Goal: Transaction & Acquisition: Book appointment/travel/reservation

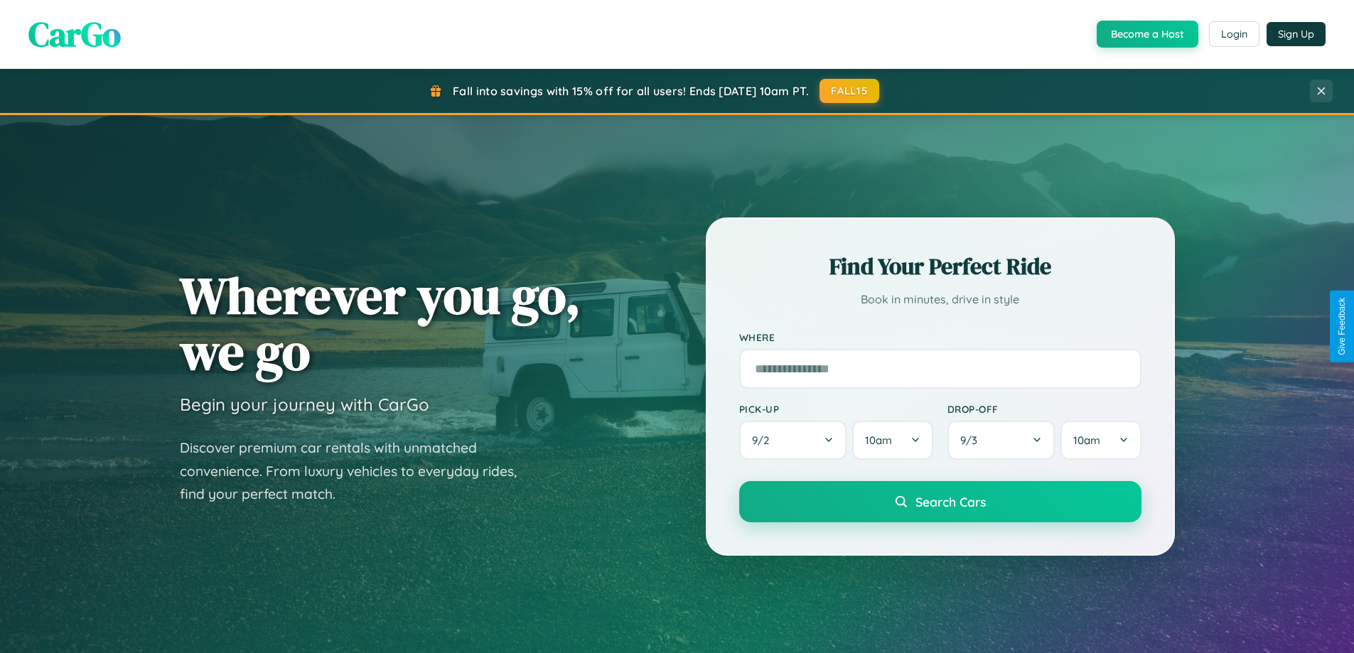
scroll to position [2735, 0]
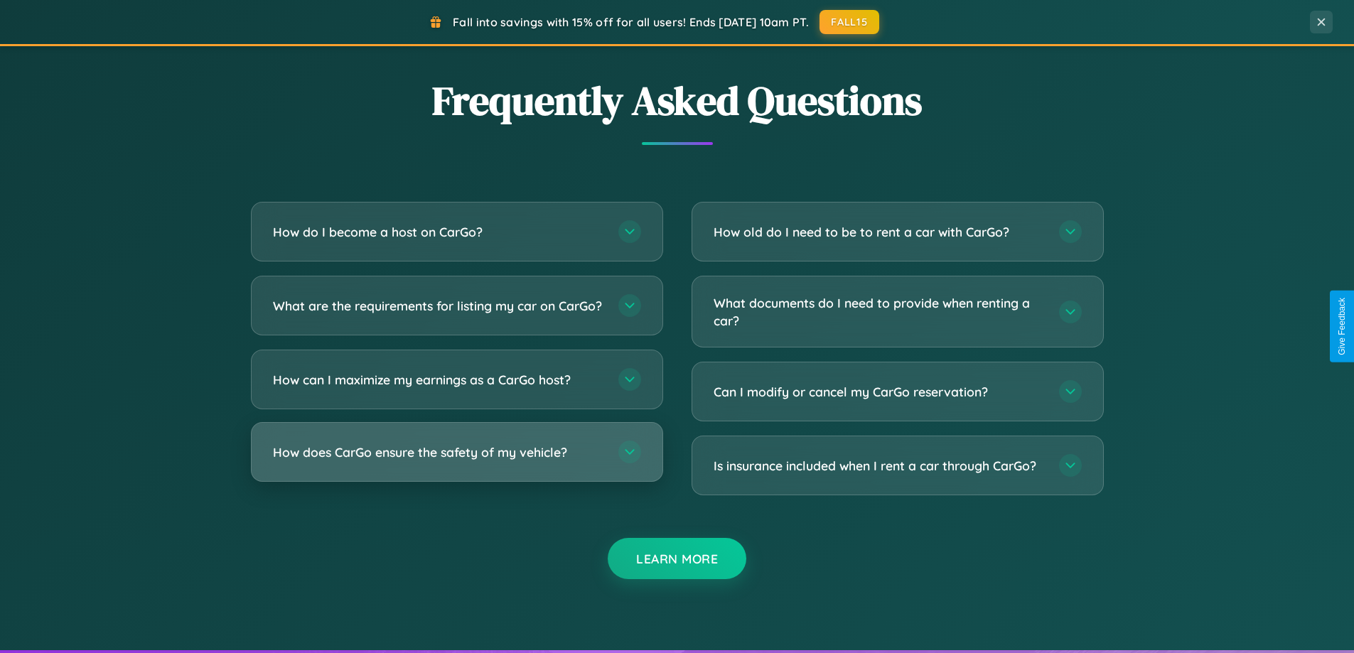
click at [456, 461] on h3 "How does CarGo ensure the safety of my vehicle?" at bounding box center [438, 453] width 331 height 18
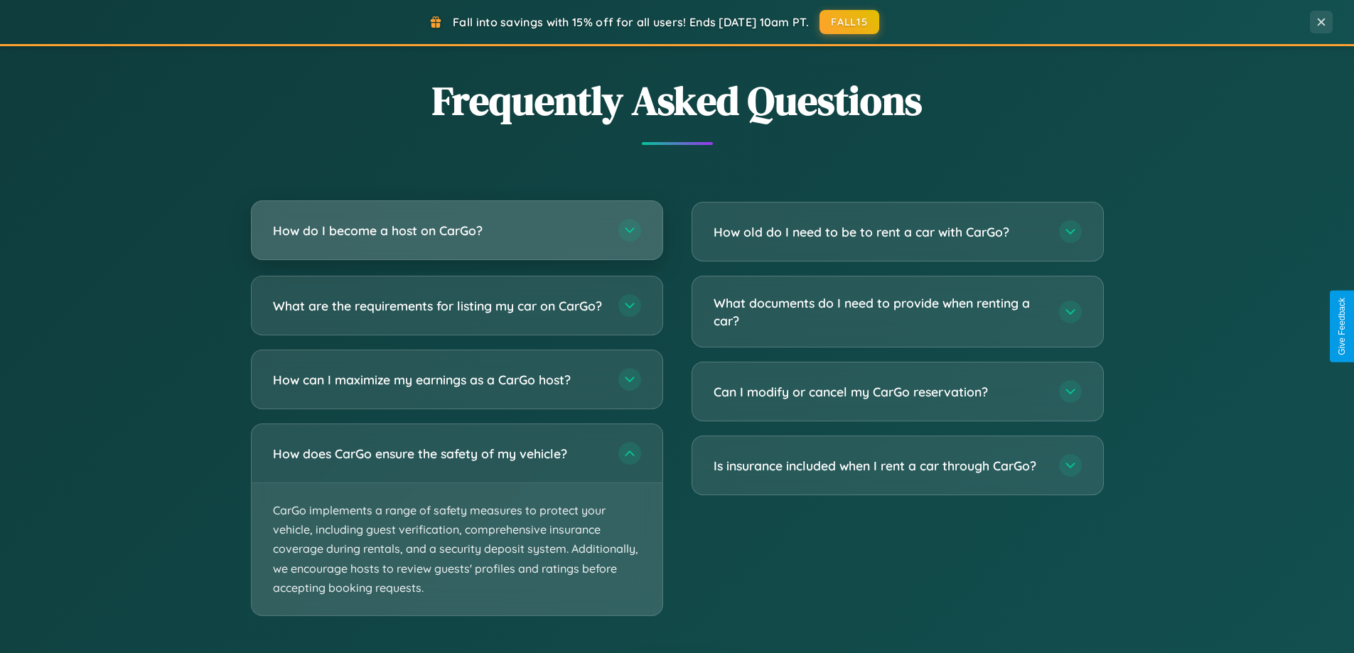
click at [456, 231] on h3 "How do I become a host on CarGo?" at bounding box center [438, 231] width 331 height 18
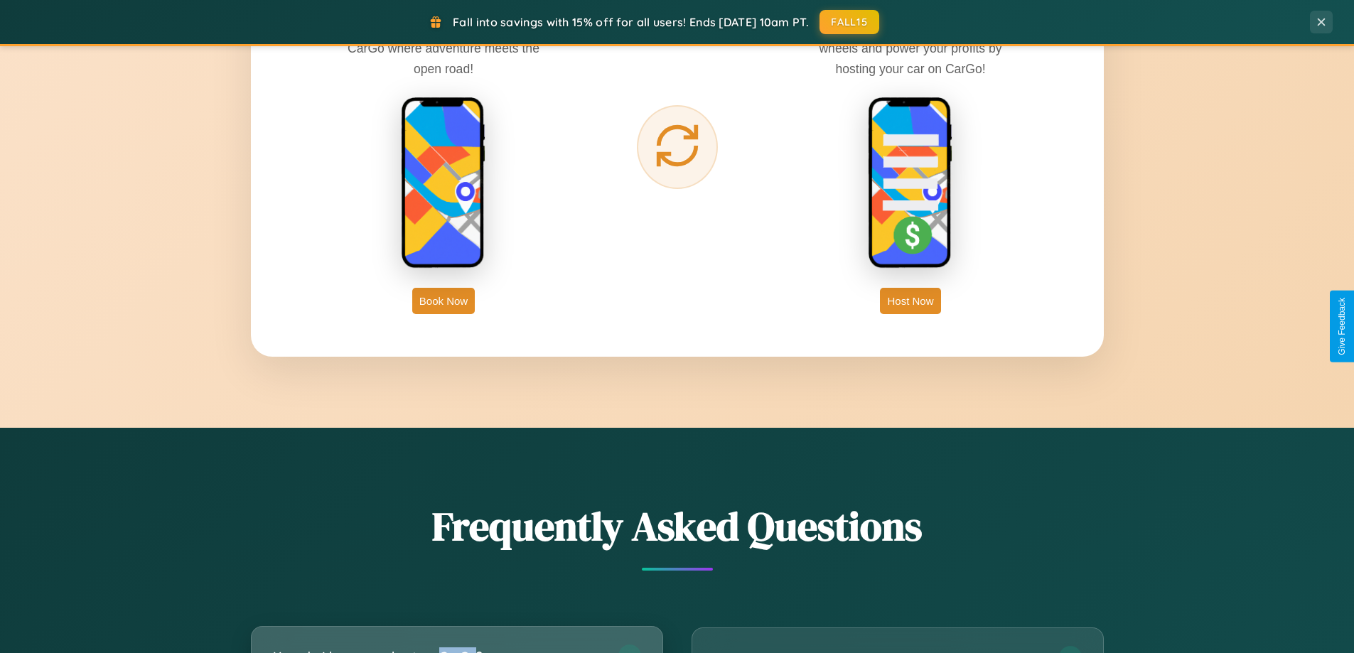
scroll to position [2284, 0]
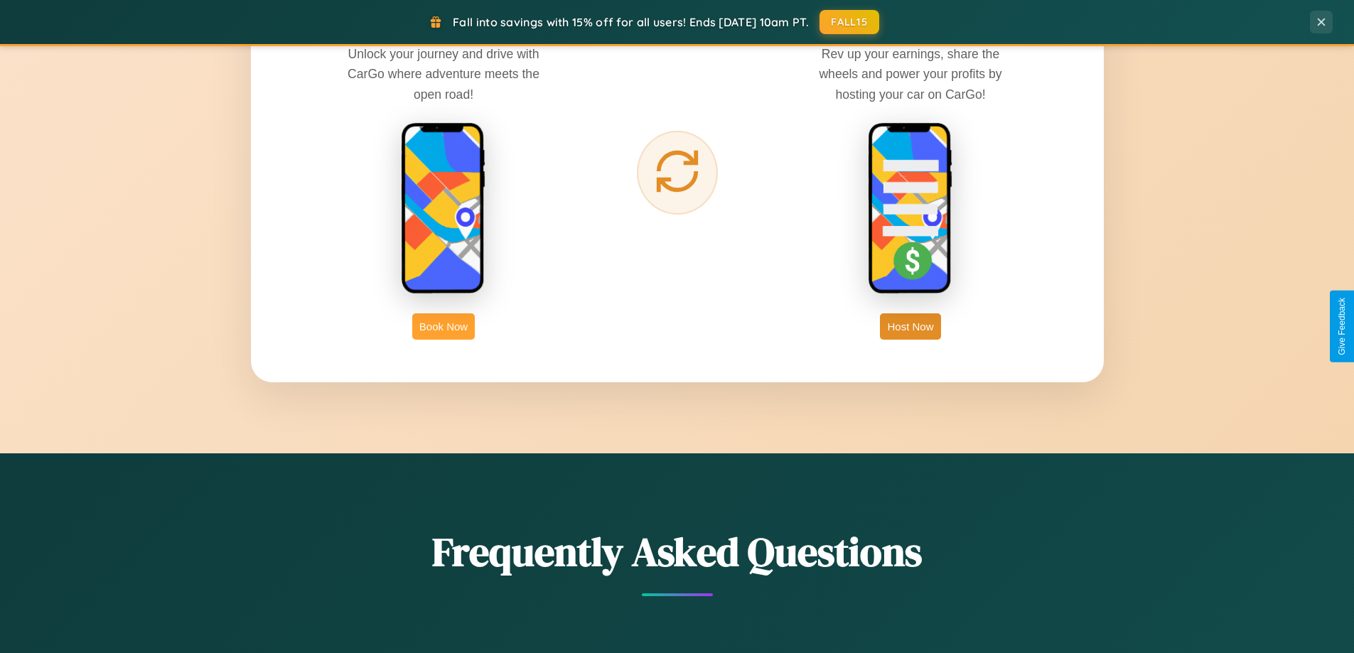
click at [444, 326] on button "Book Now" at bounding box center [443, 326] width 63 height 26
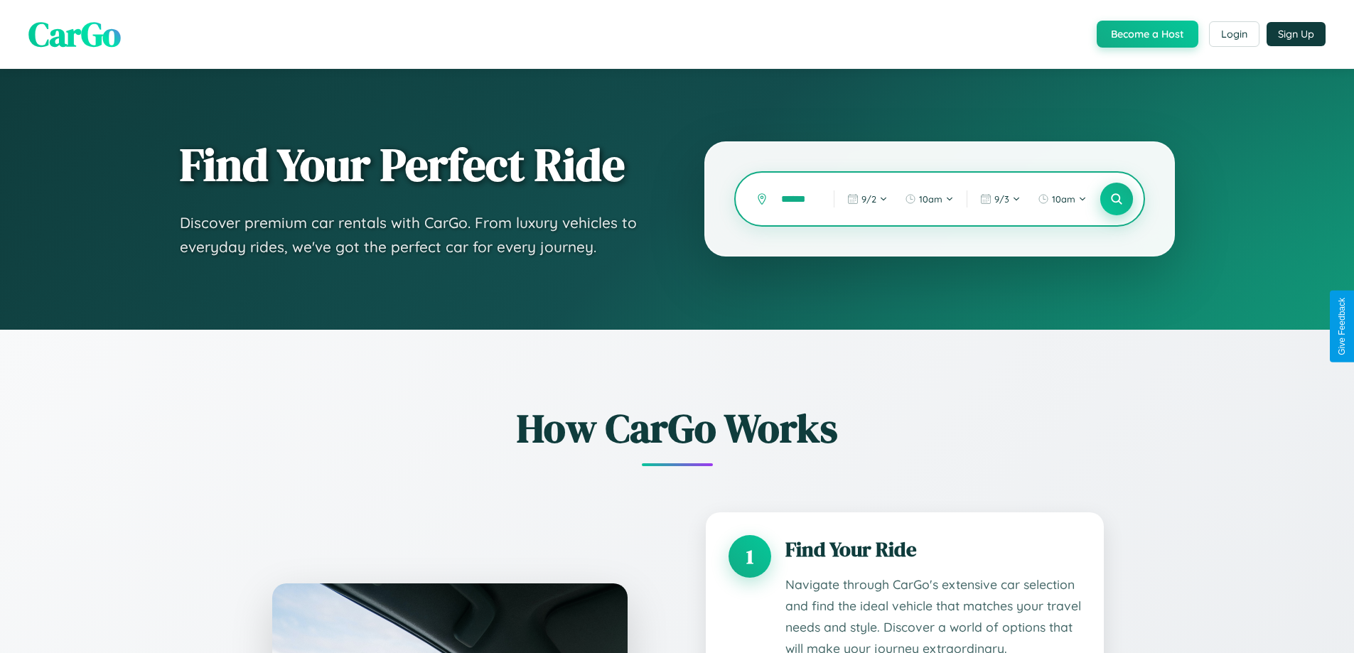
type input "******"
click at [1116, 199] on icon at bounding box center [1117, 200] width 14 height 14
